Goal: Information Seeking & Learning: Understand process/instructions

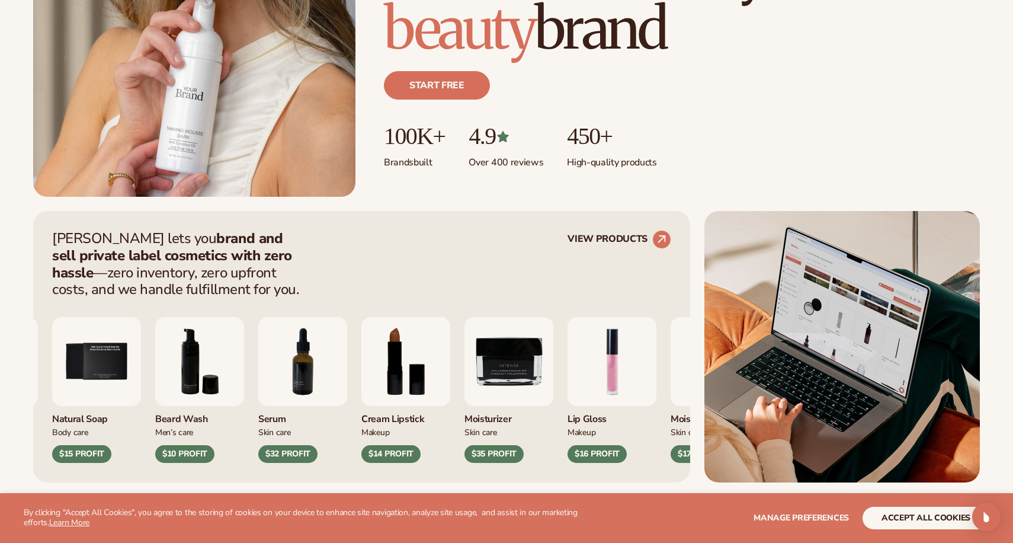
scroll to position [296, 0]
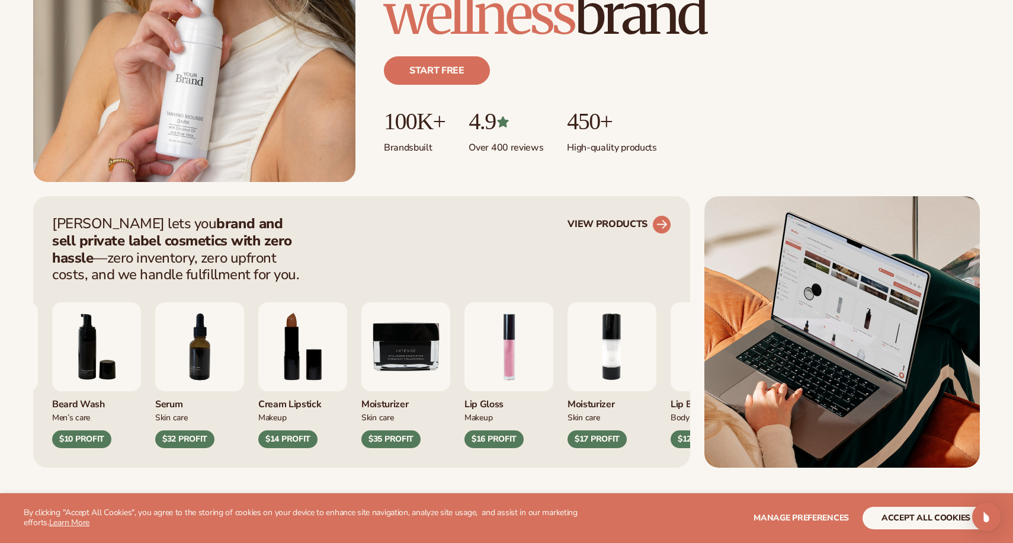
click at [663, 227] on icon at bounding box center [661, 224] width 11 height 11
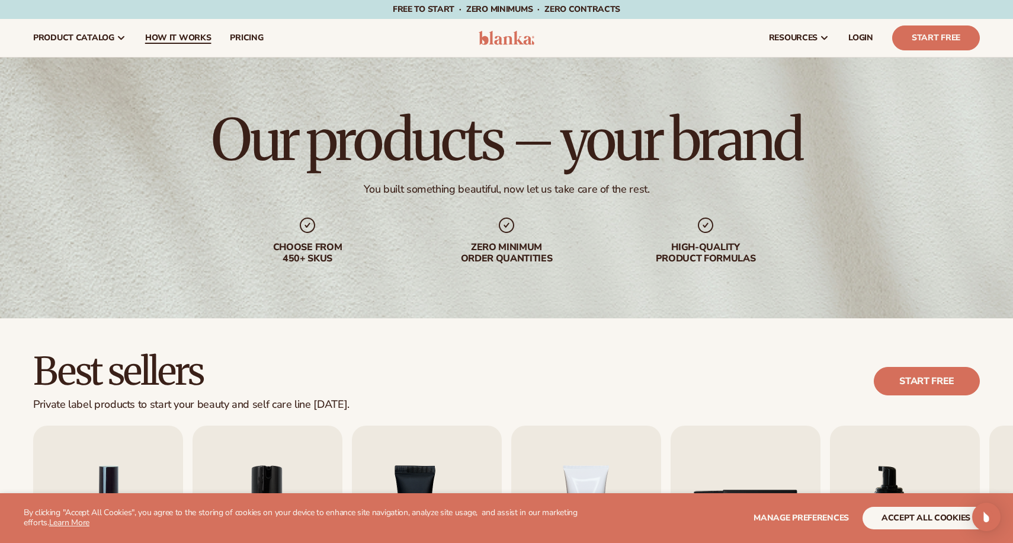
click at [158, 36] on span "How It Works" at bounding box center [178, 37] width 66 height 9
